Goal: Use online tool/utility: Utilize a website feature to perform a specific function

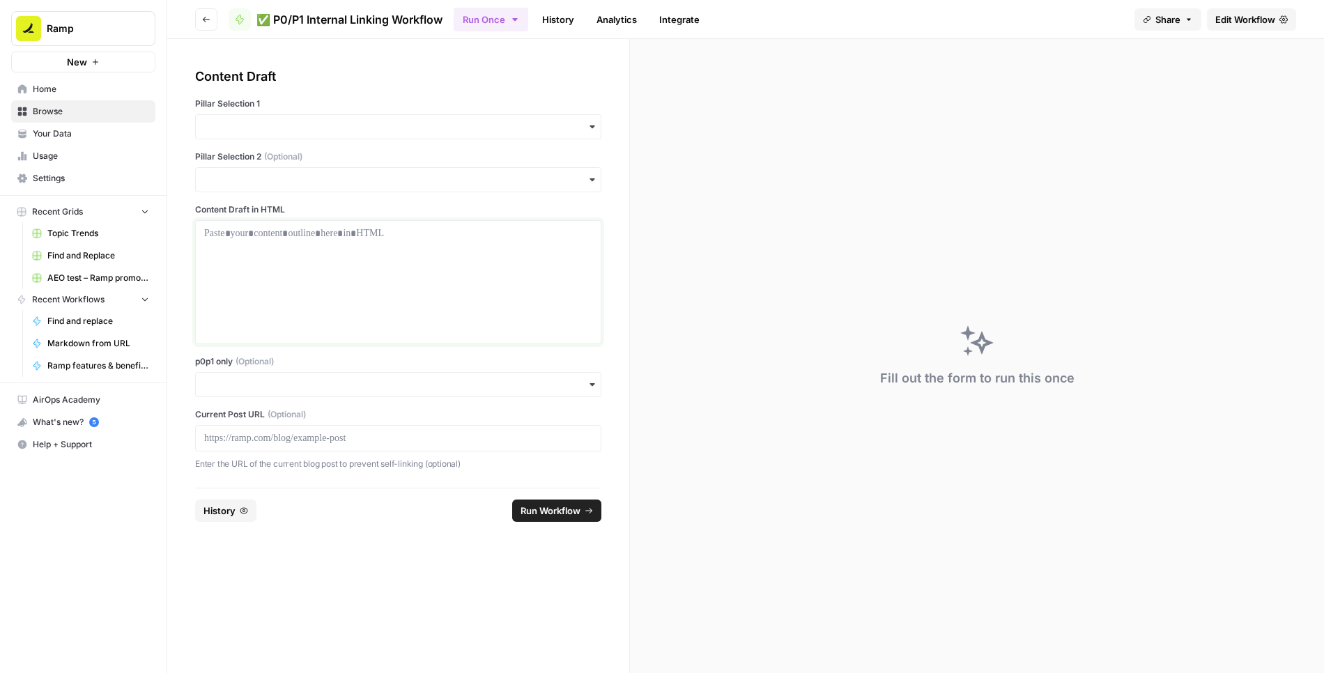
click at [450, 242] on div at bounding box center [398, 283] width 388 height 112
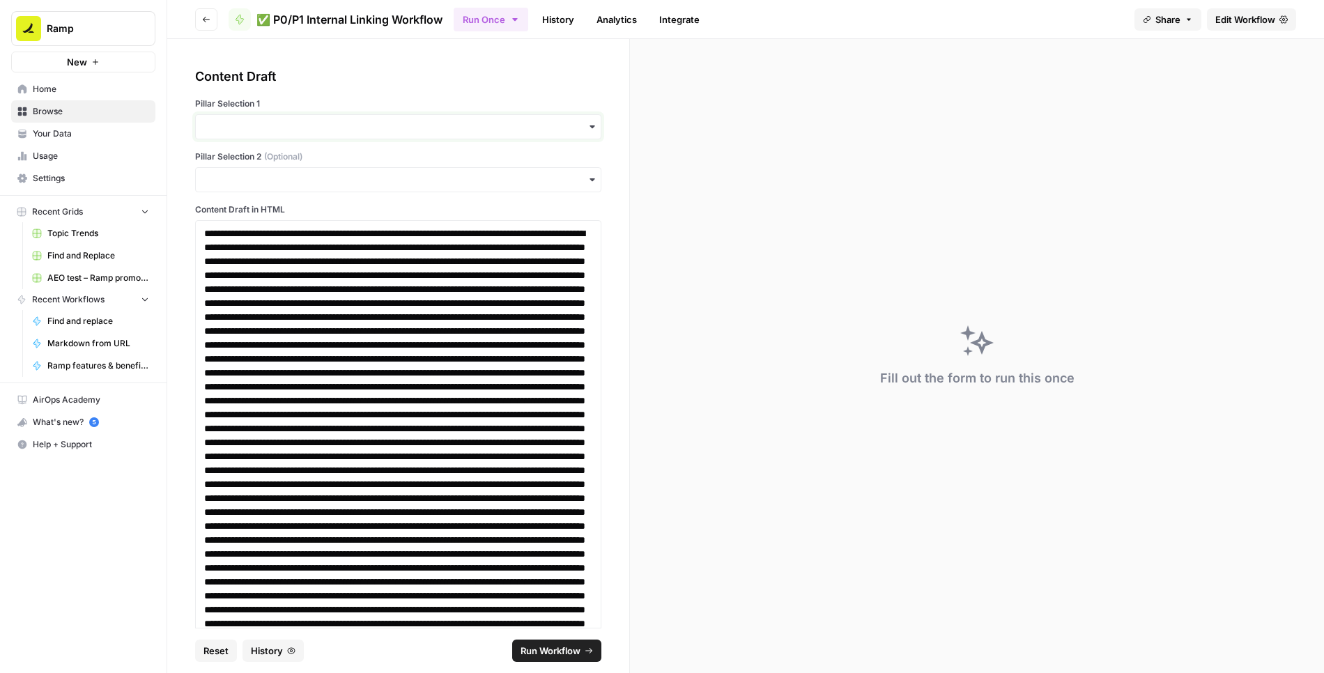
click at [395, 125] on input "Pillar Selection 1" at bounding box center [398, 127] width 388 height 14
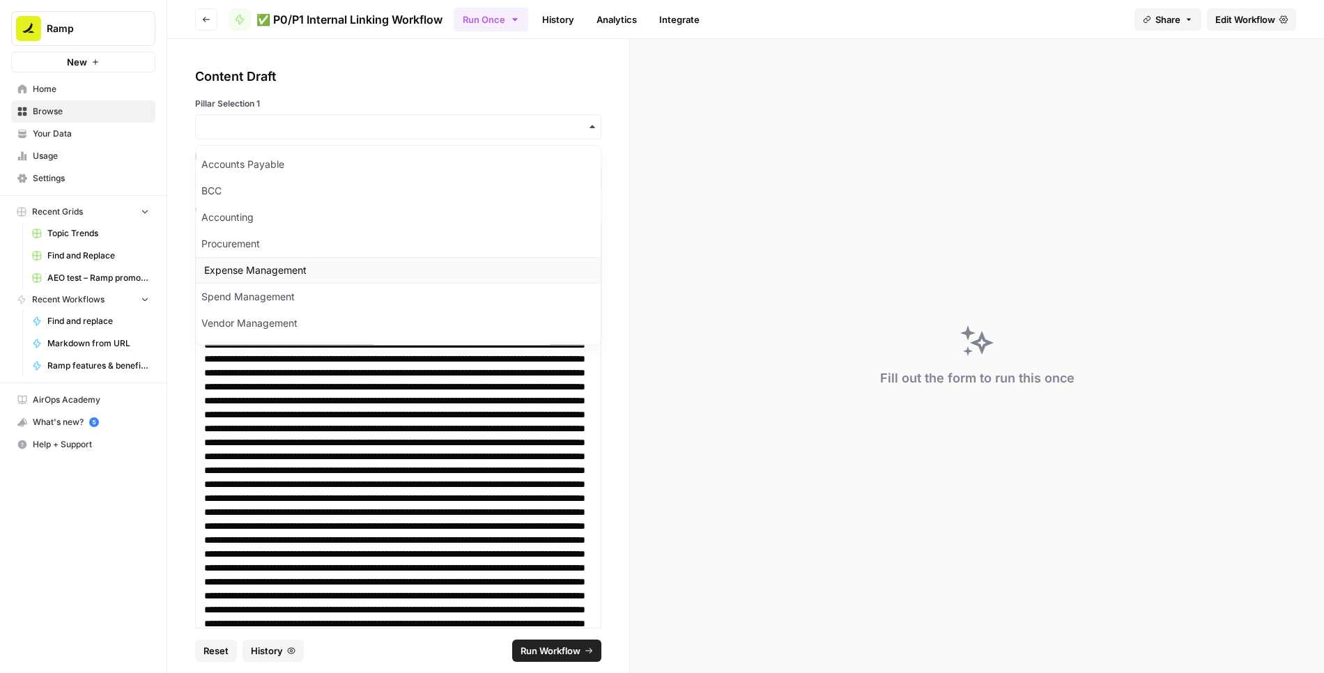
click at [264, 270] on div "Expense Management" at bounding box center [398, 270] width 405 height 26
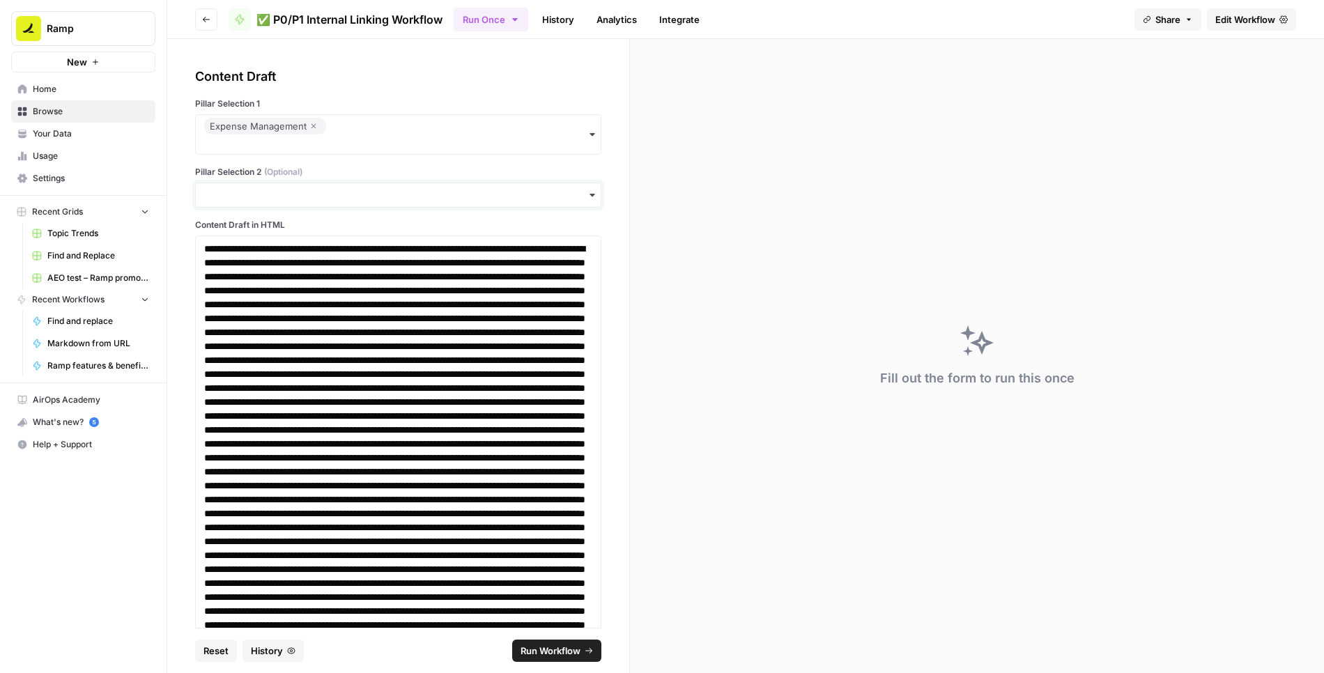
click at [273, 194] on input "Pillar Selection 2 (Optional)" at bounding box center [398, 195] width 388 height 14
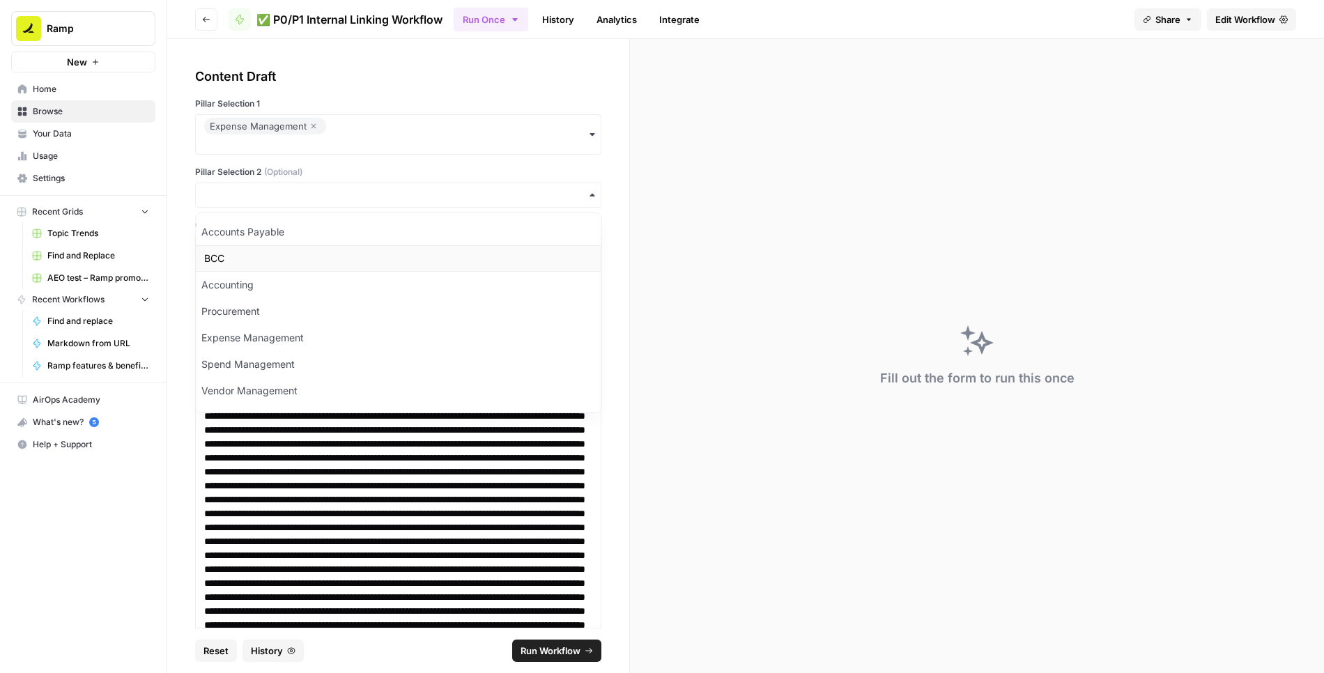
click at [266, 254] on div "BCC" at bounding box center [398, 258] width 405 height 26
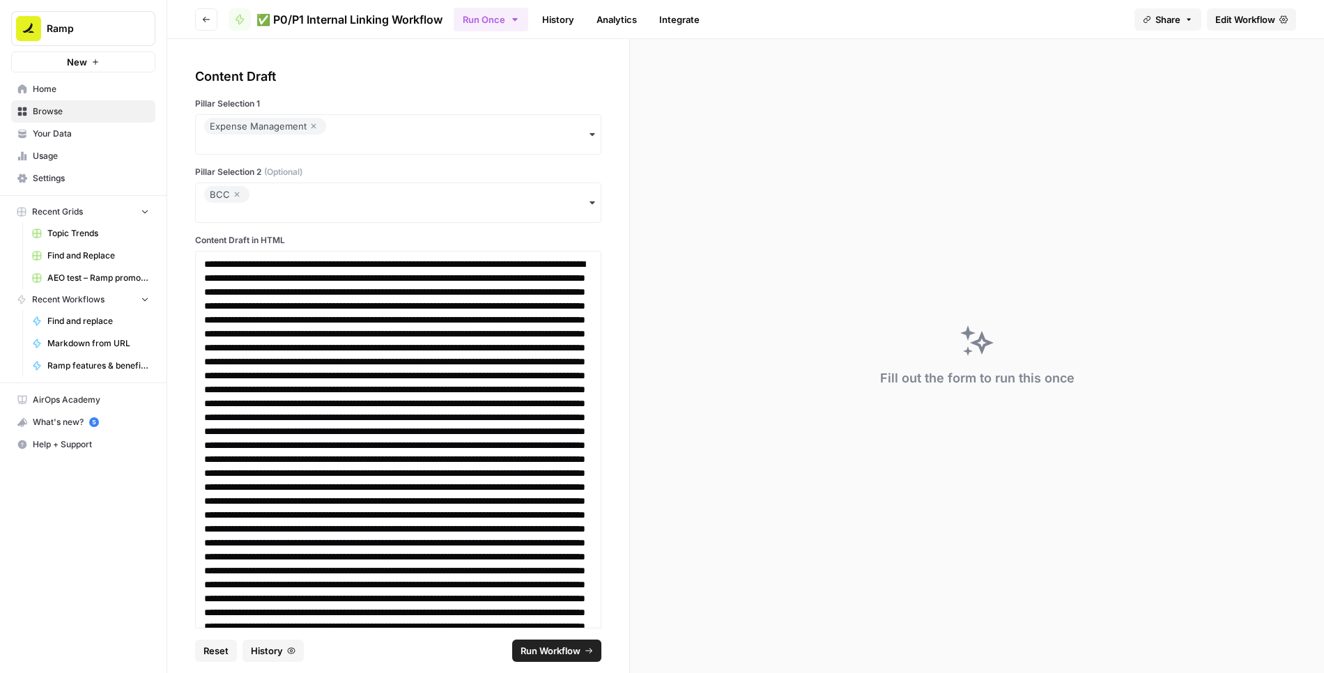
click at [542, 646] on span "Run Workflow" at bounding box center [551, 651] width 60 height 14
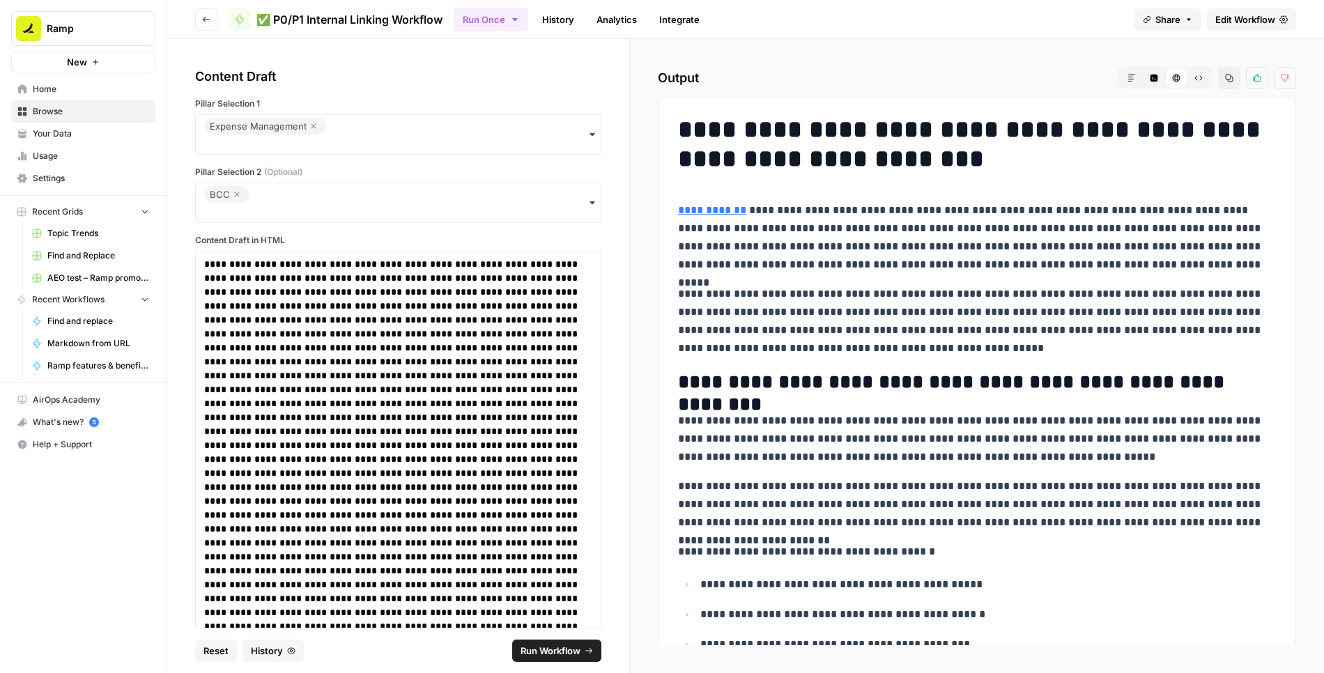
click at [1204, 71] on button "Raw Output" at bounding box center [1199, 78] width 22 height 22
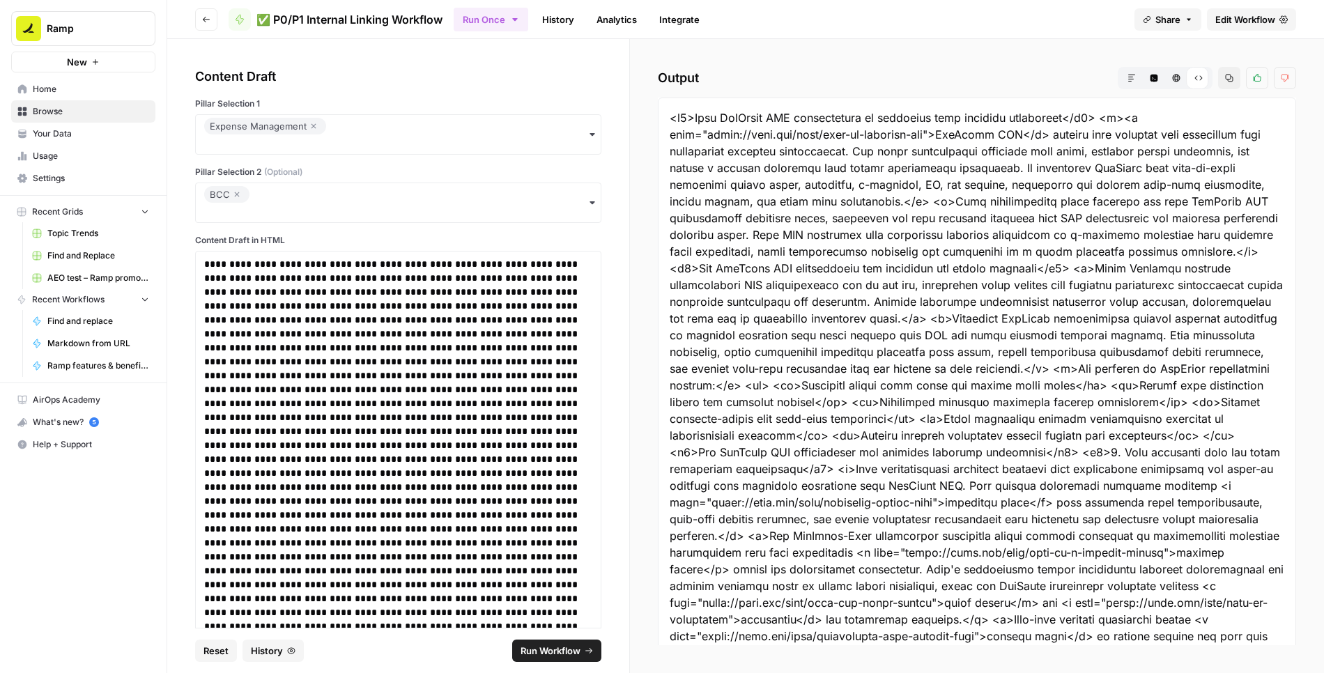
click at [1235, 78] on button "Copy" at bounding box center [1229, 78] width 22 height 22
click at [558, 650] on span "Run Workflow" at bounding box center [551, 651] width 60 height 14
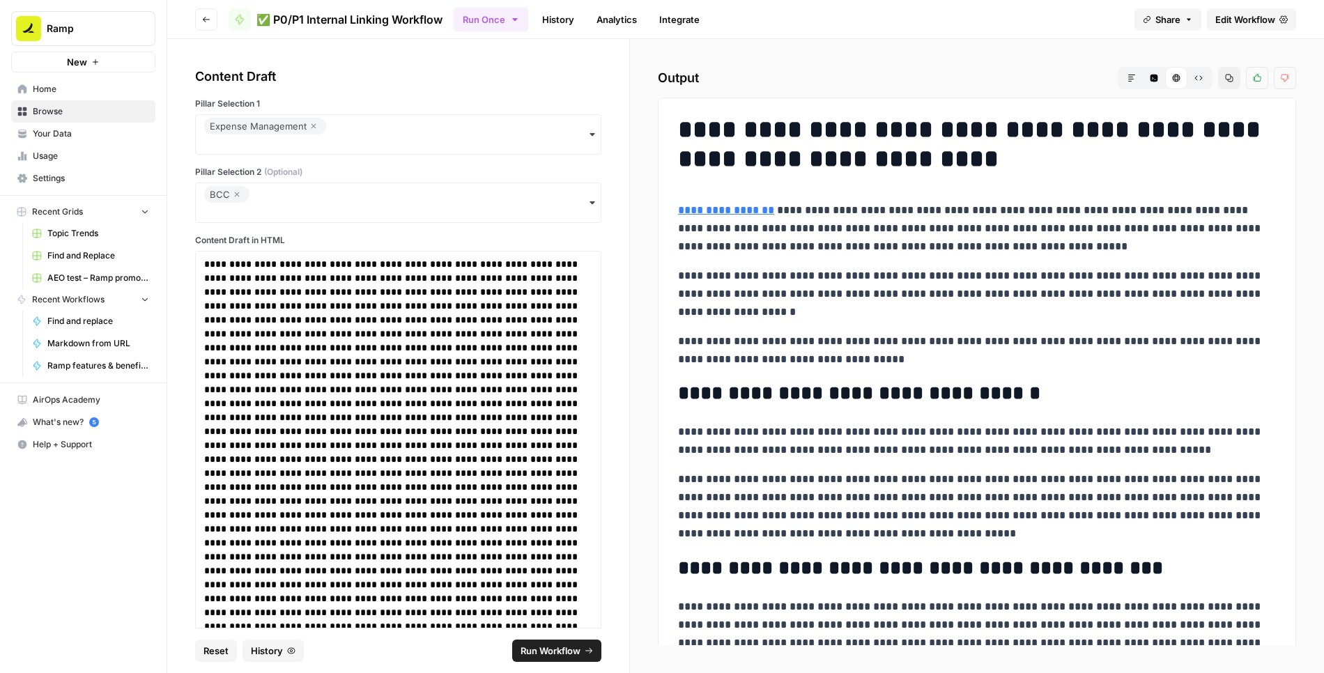
click at [312, 127] on icon "button" at bounding box center [314, 126] width 5 height 5
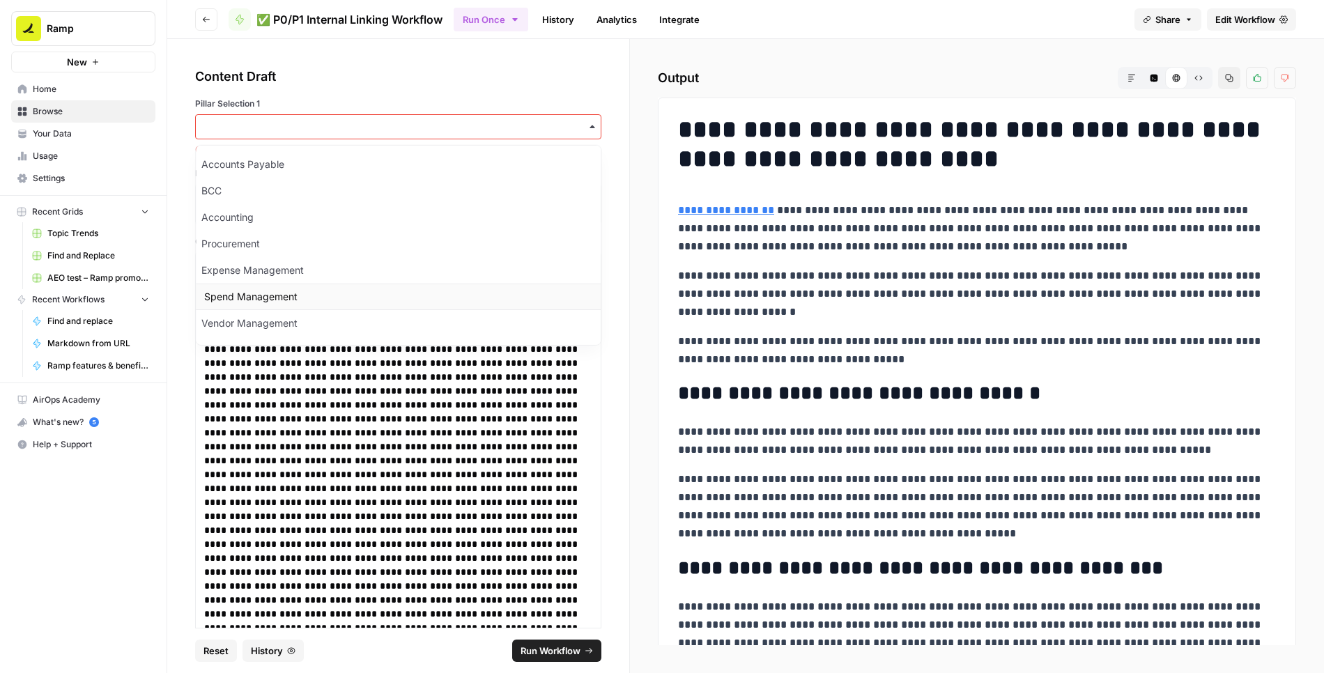
click at [276, 284] on div "Spend Management" at bounding box center [398, 297] width 405 height 26
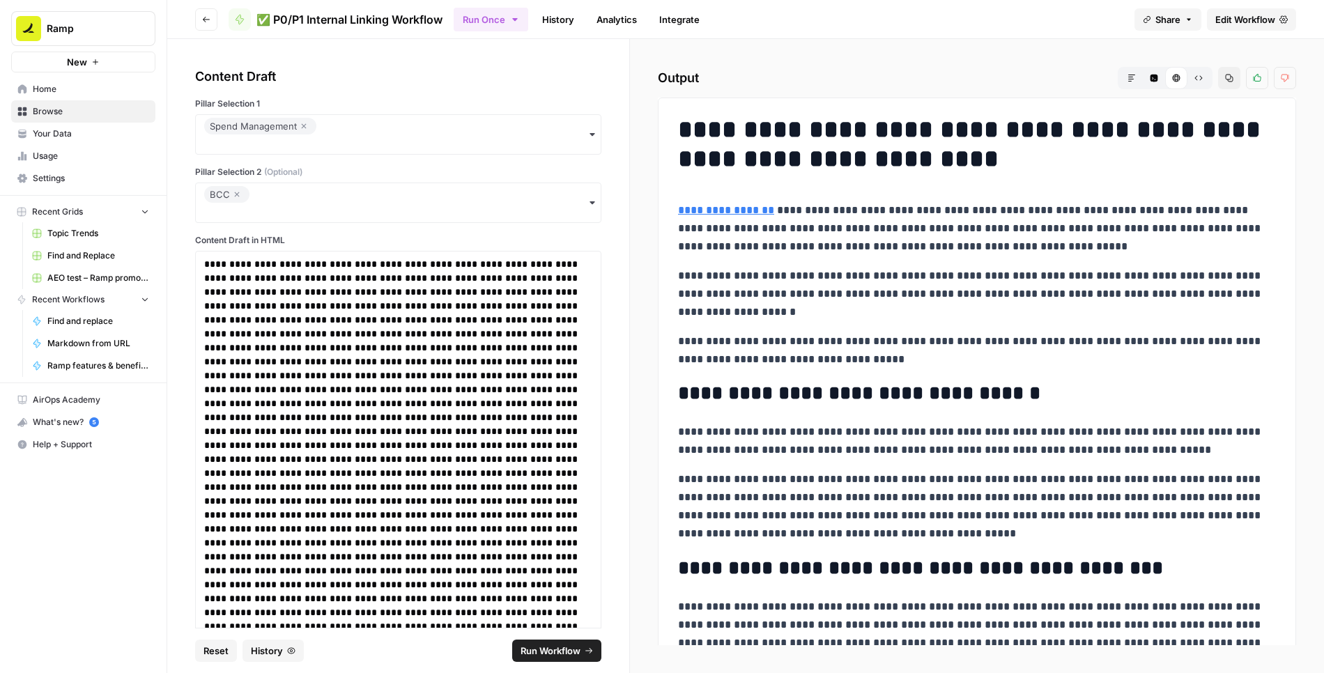
click at [238, 193] on icon "button" at bounding box center [237, 194] width 8 height 17
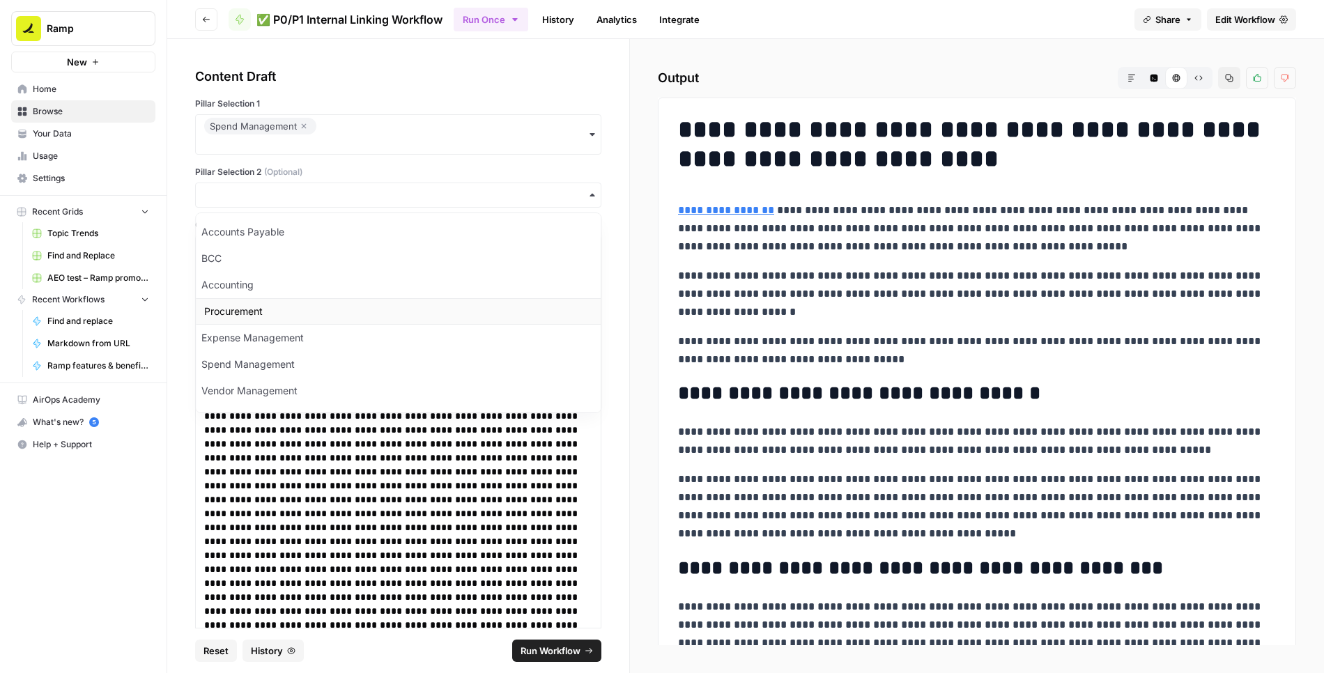
scroll to position [18, 0]
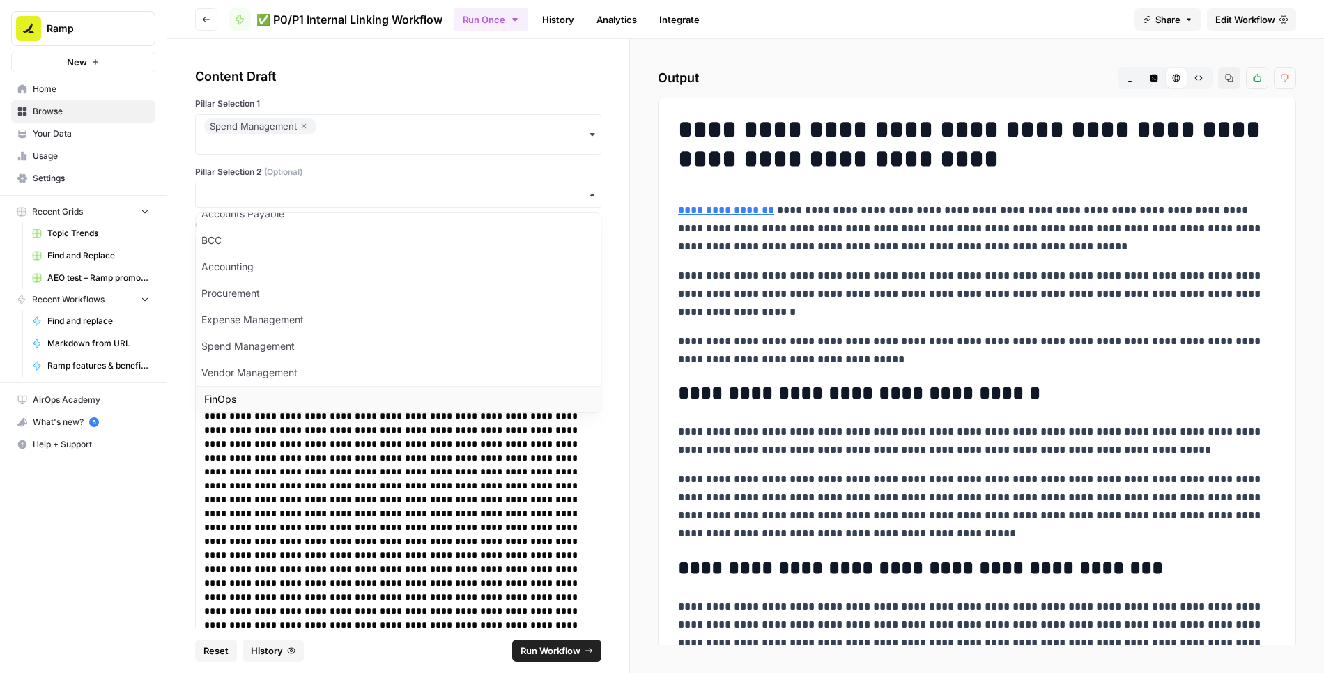
click at [267, 386] on div "FinOps" at bounding box center [398, 399] width 405 height 26
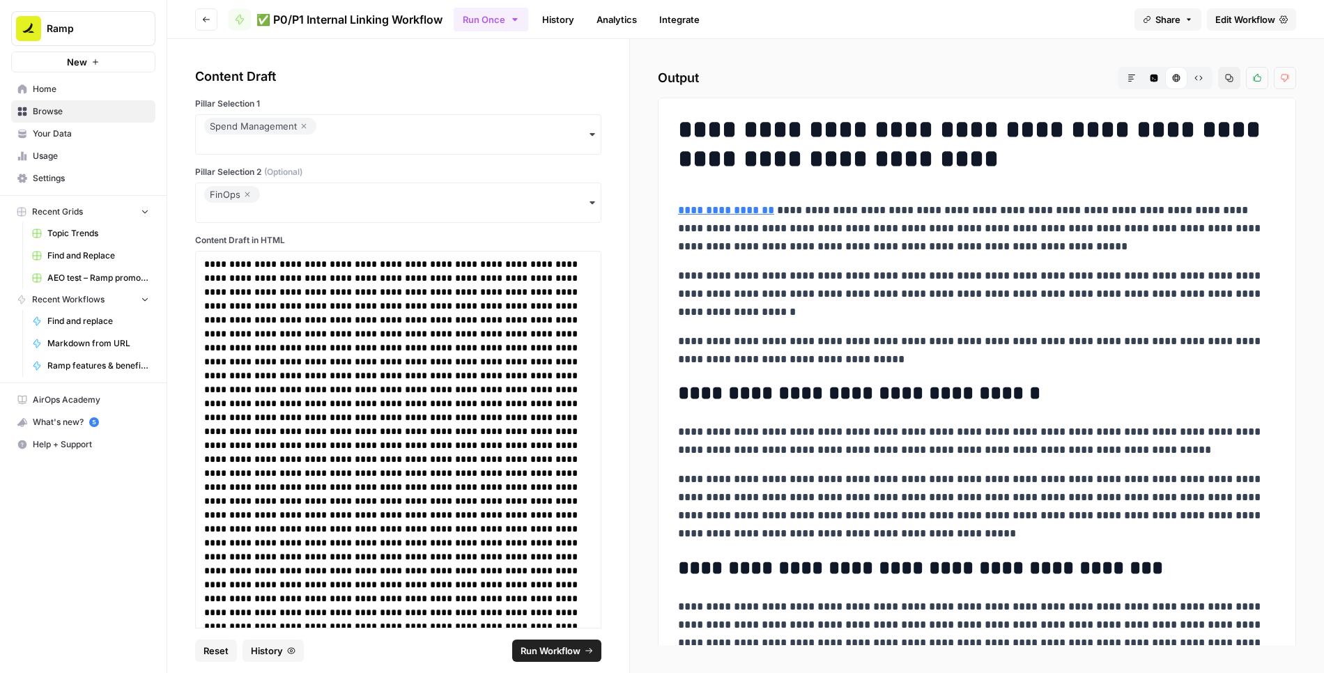
click at [573, 650] on span "Run Workflow" at bounding box center [551, 651] width 60 height 14
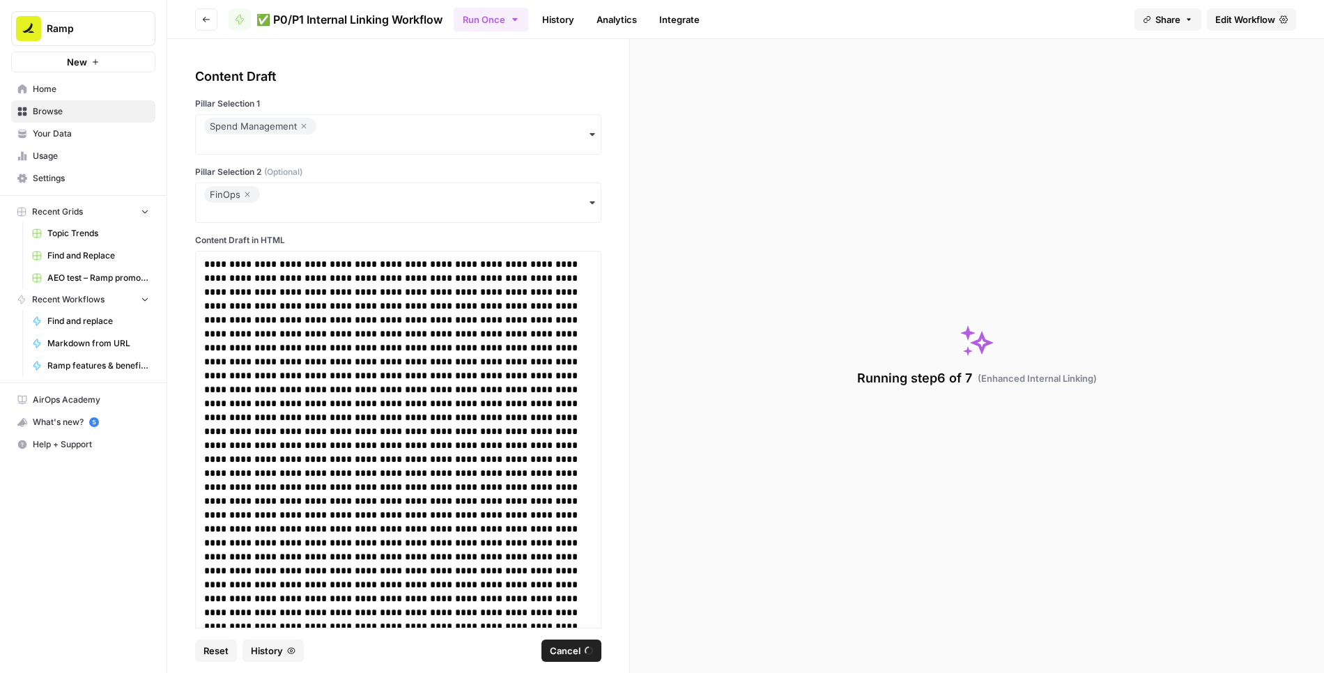
click at [567, 648] on span "Cancel" at bounding box center [565, 651] width 31 height 14
click at [553, 26] on link "History" at bounding box center [558, 19] width 49 height 22
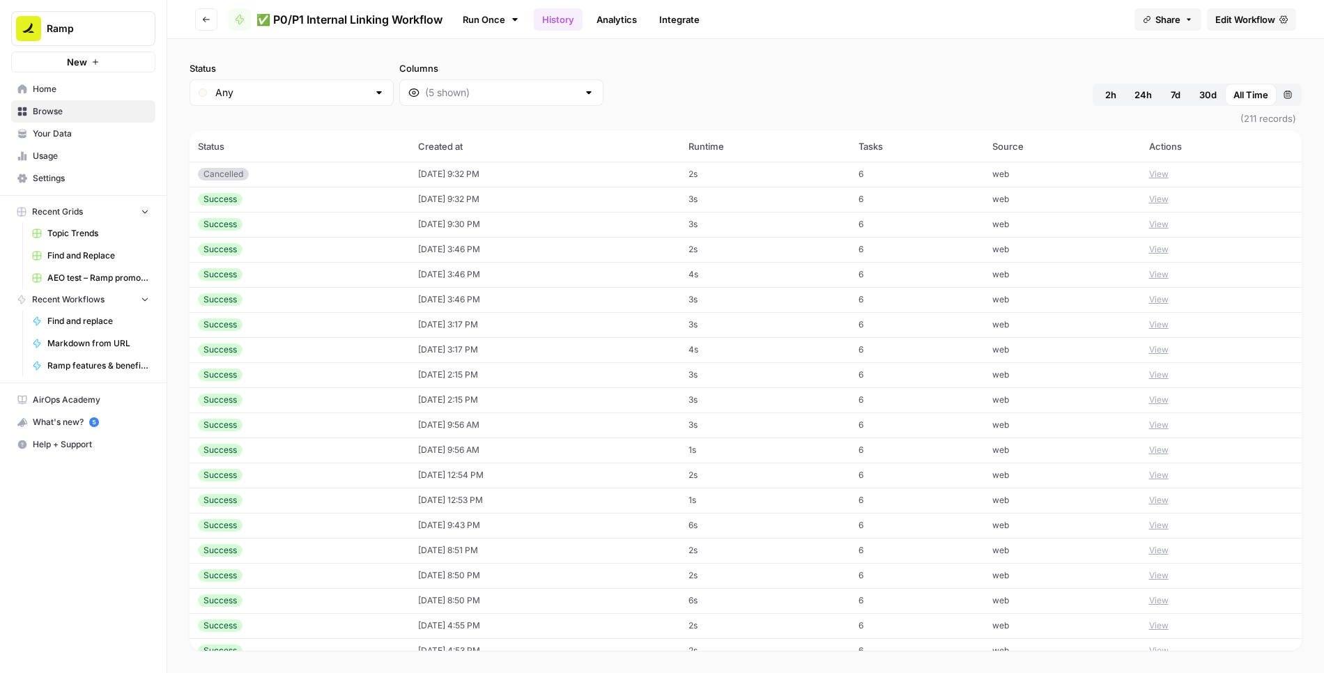
click at [1169, 195] on button "View" at bounding box center [1159, 199] width 20 height 13
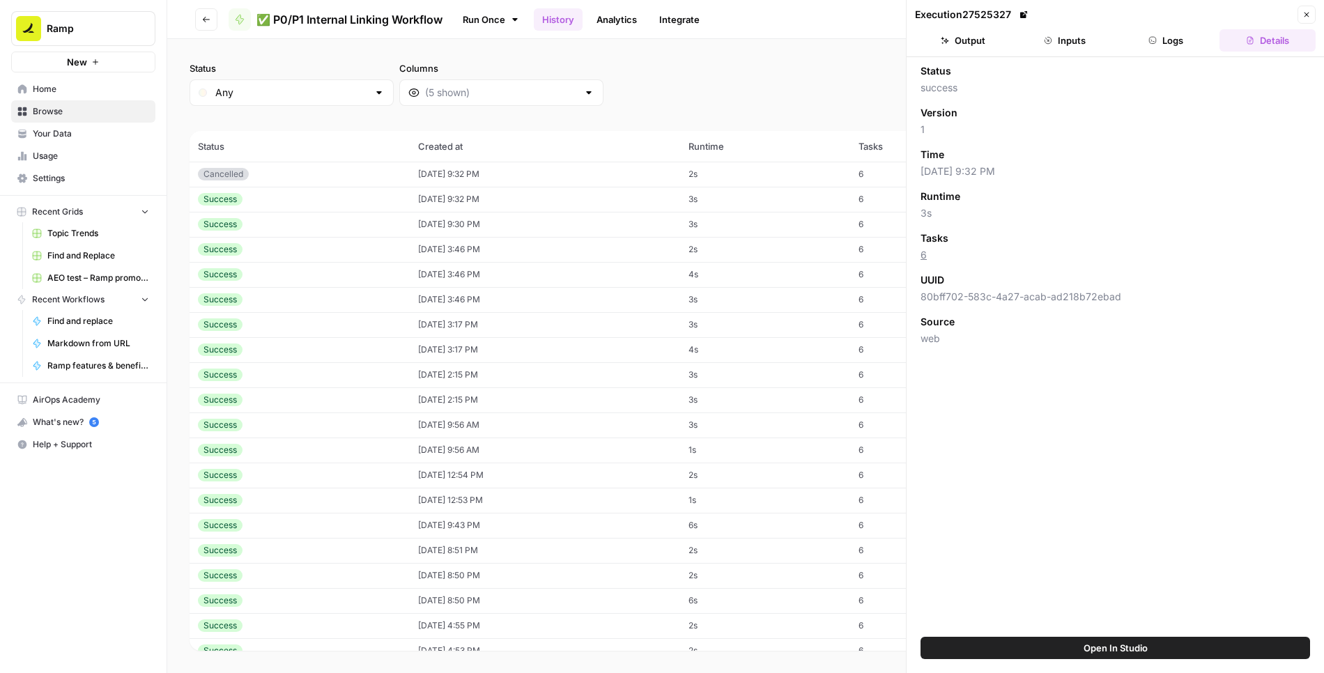
click at [1163, 42] on button "Logs" at bounding box center [1167, 40] width 96 height 22
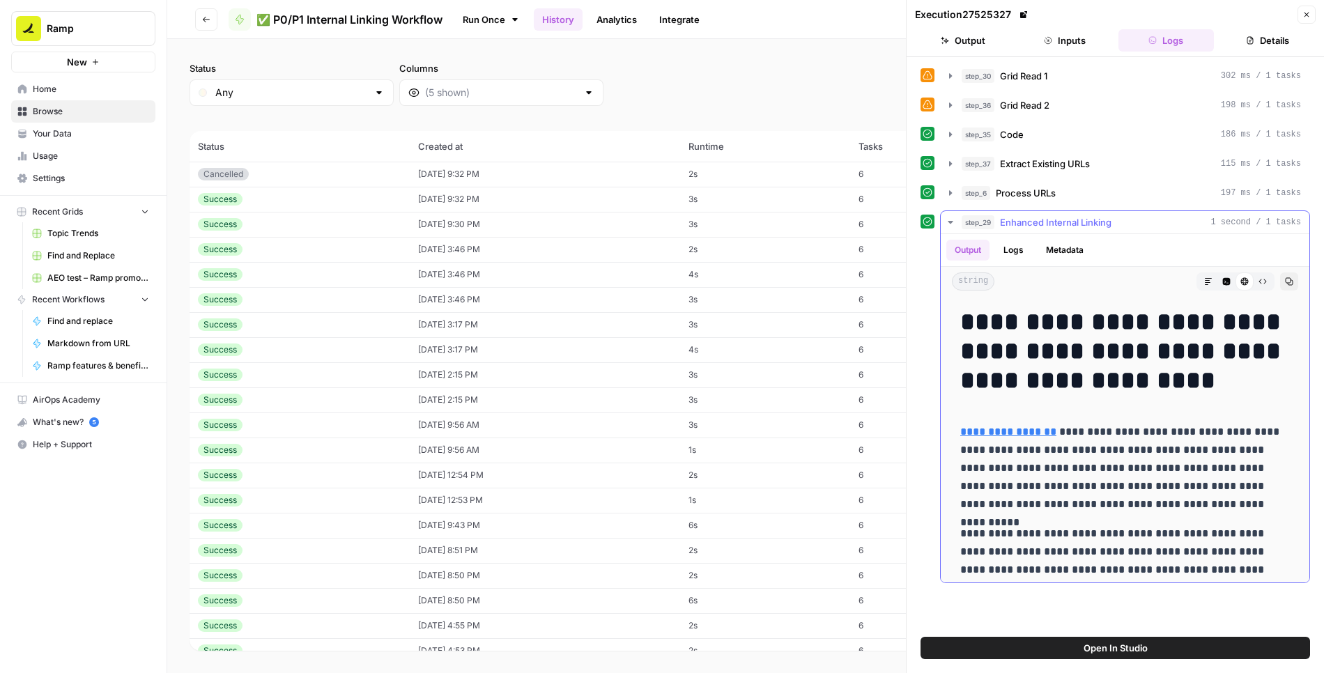
click at [1266, 277] on icon "button" at bounding box center [1263, 281] width 8 height 8
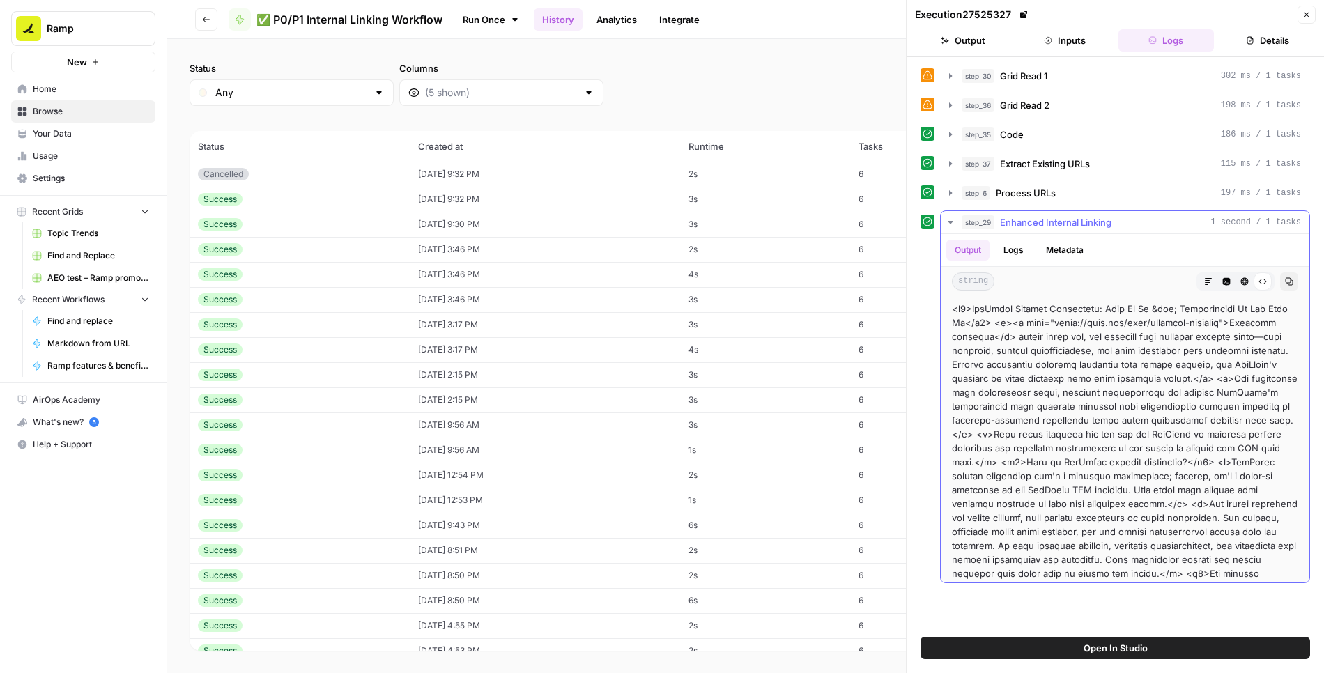
click at [1292, 278] on icon "button" at bounding box center [1290, 282] width 8 height 8
click at [211, 22] on button "Go back" at bounding box center [206, 19] width 22 height 22
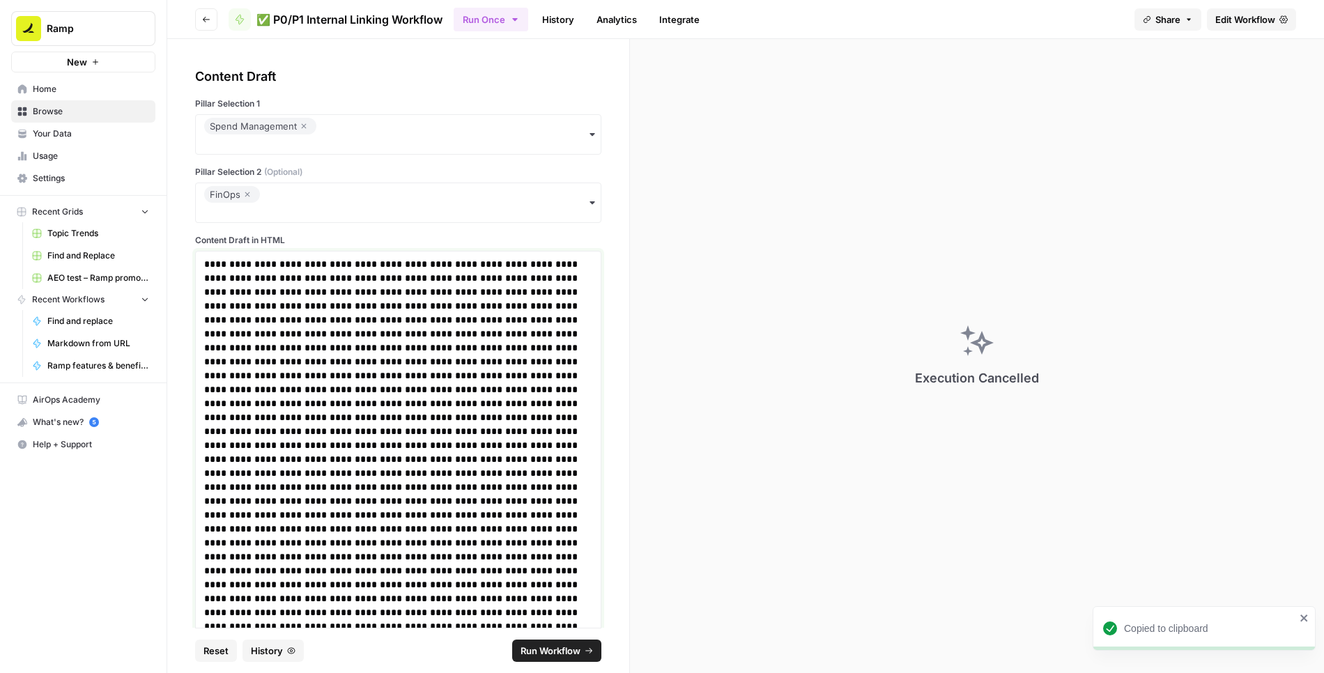
click at [537, 651] on span "Run Workflow" at bounding box center [551, 651] width 60 height 14
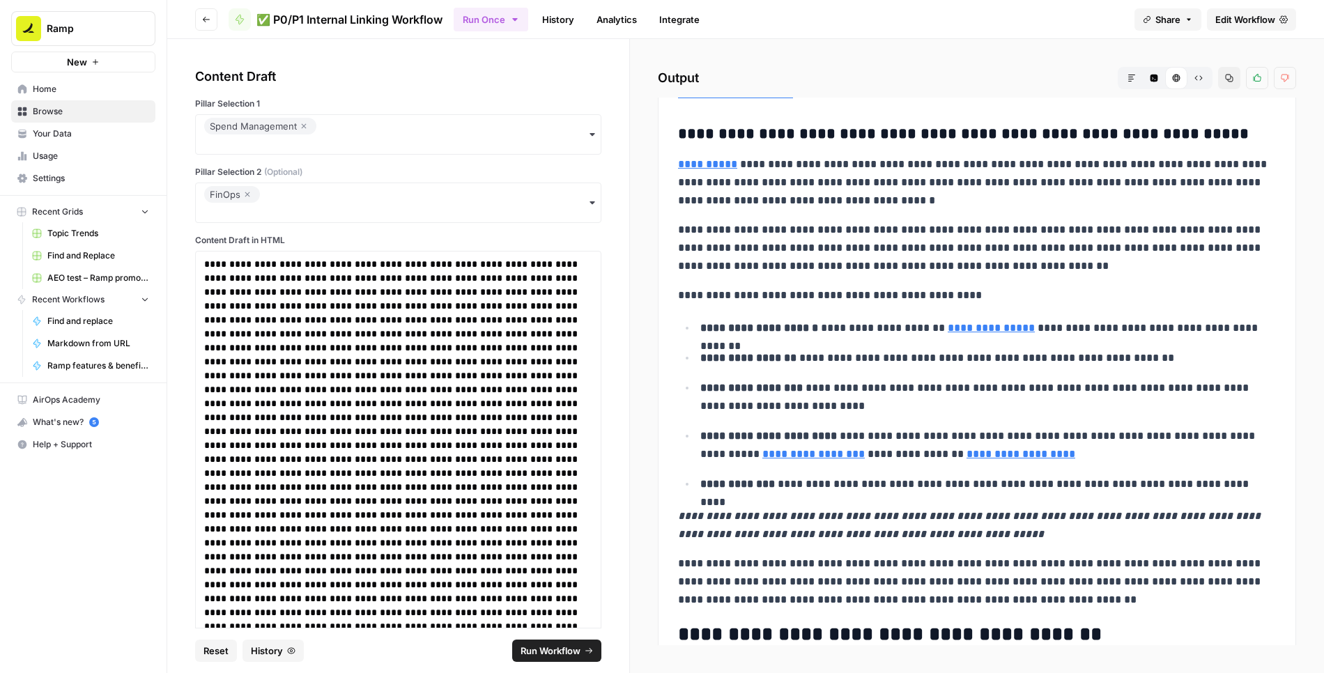
click at [1195, 77] on icon "button" at bounding box center [1199, 78] width 8 height 8
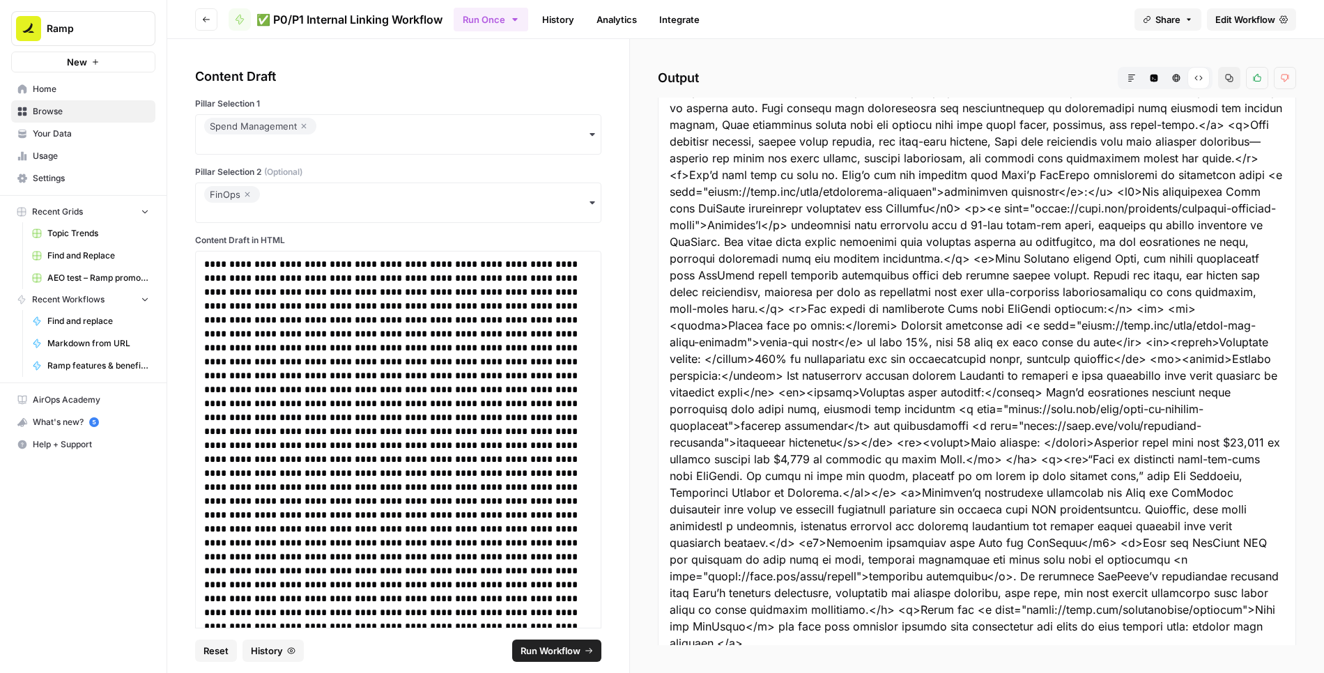
click at [1228, 77] on icon "button" at bounding box center [1229, 78] width 8 height 8
